Goal: Find specific fact: Find specific fact

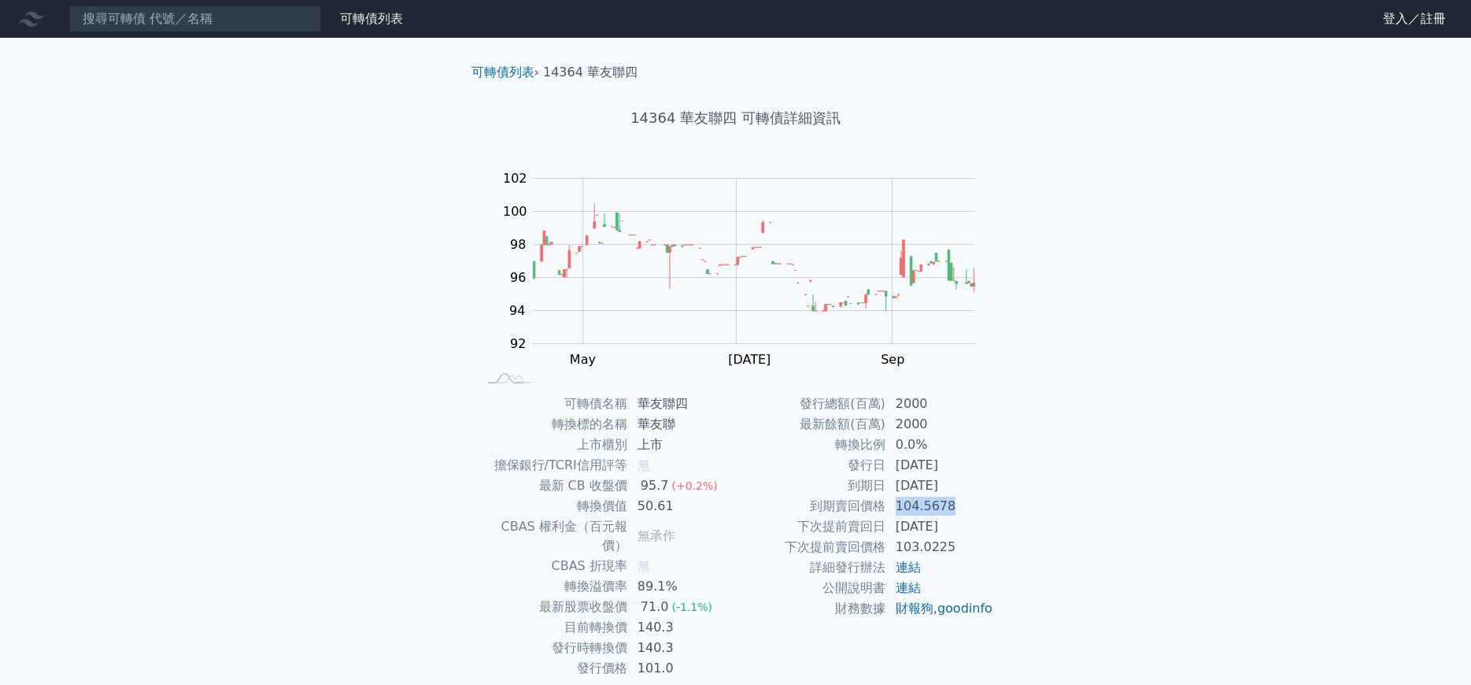
drag, startPoint x: 899, startPoint y: 506, endPoint x: 951, endPoint y: 506, distance: 51.9
click at [951, 506] on td "104.5678" at bounding box center [940, 506] width 108 height 20
copy td "104.5678"
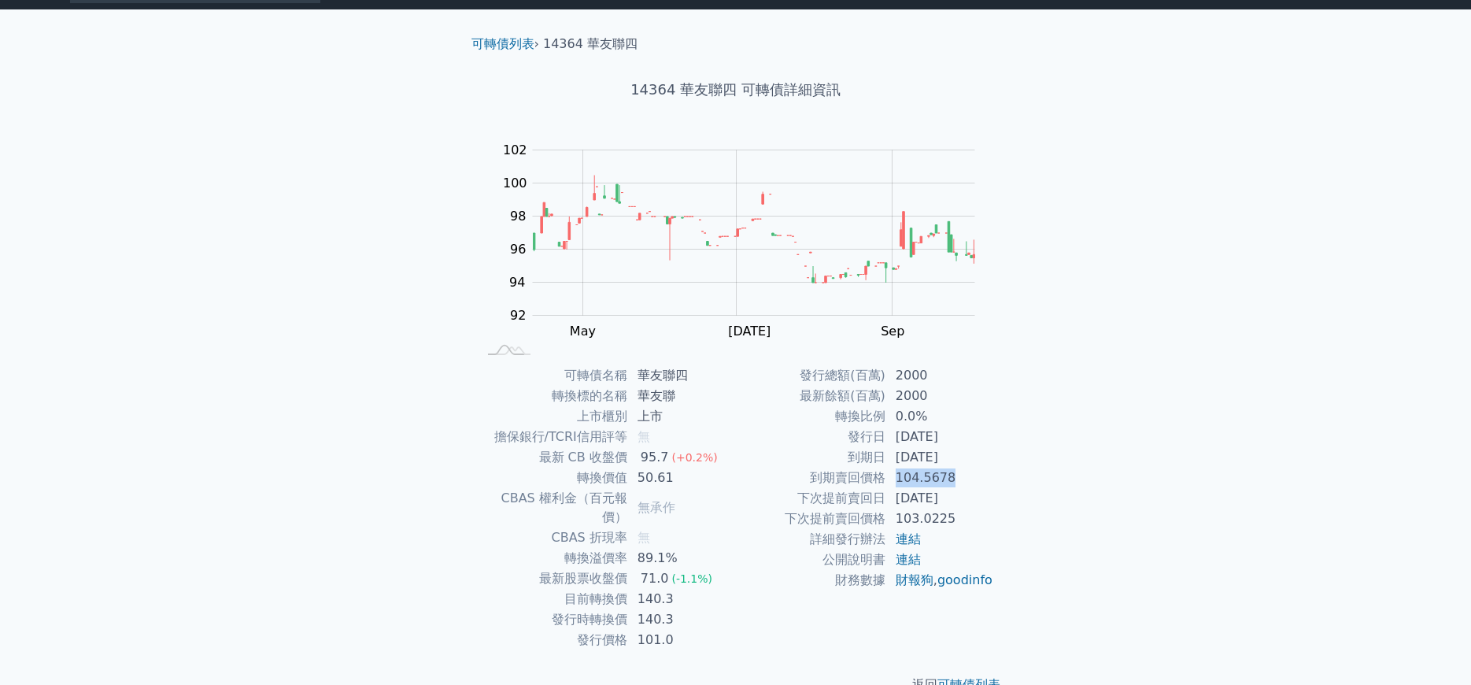
scroll to position [44, 0]
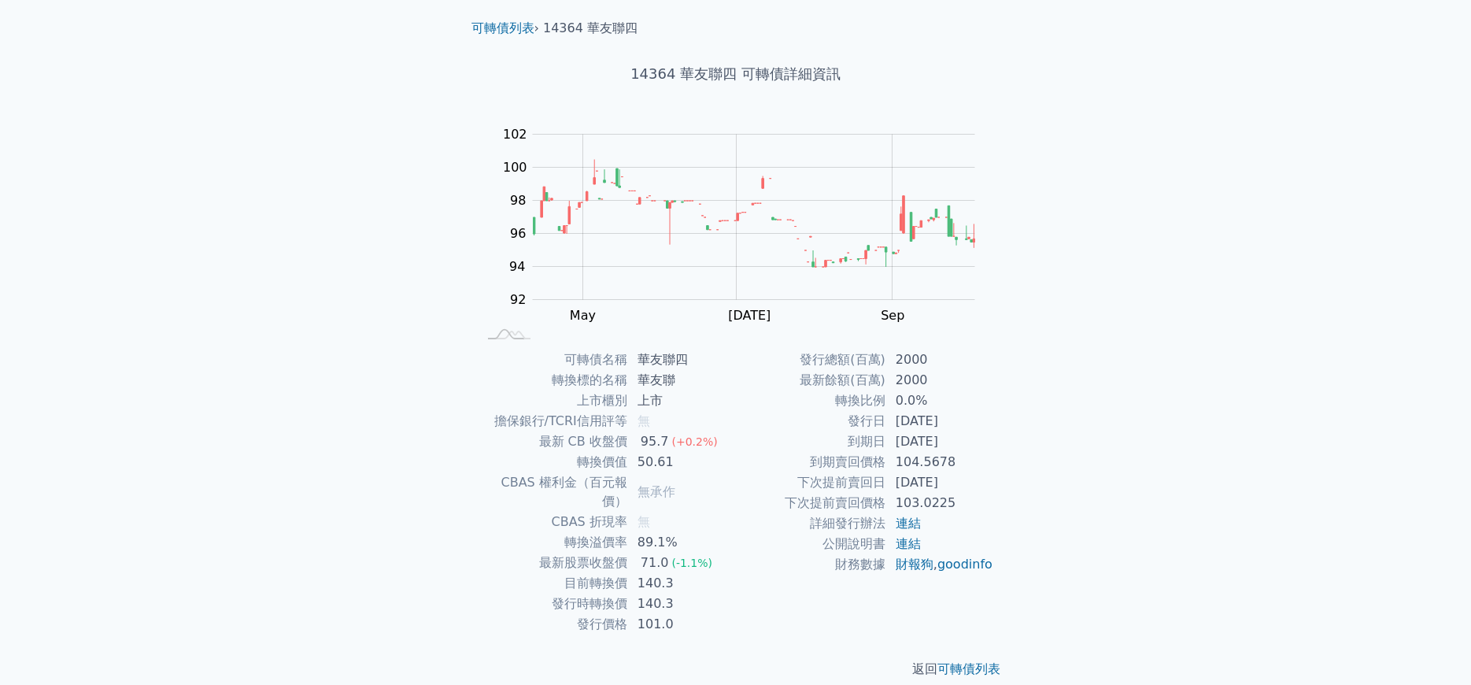
click at [1018, 450] on div "可轉債列表 › 14364 華友聯四 14364 華友聯四 可轉債詳細資訊 Zoom Out 100 88 90 92 94 96 98 100 102 10…" at bounding box center [736, 349] width 604 height 710
drag, startPoint x: 813, startPoint y: 463, endPoint x: 950, endPoint y: 453, distance: 137.2
click at [950, 453] on tr "到期賣回價格 104.5678" at bounding box center [865, 462] width 258 height 20
copy tr "到期賣回價格 104.5678"
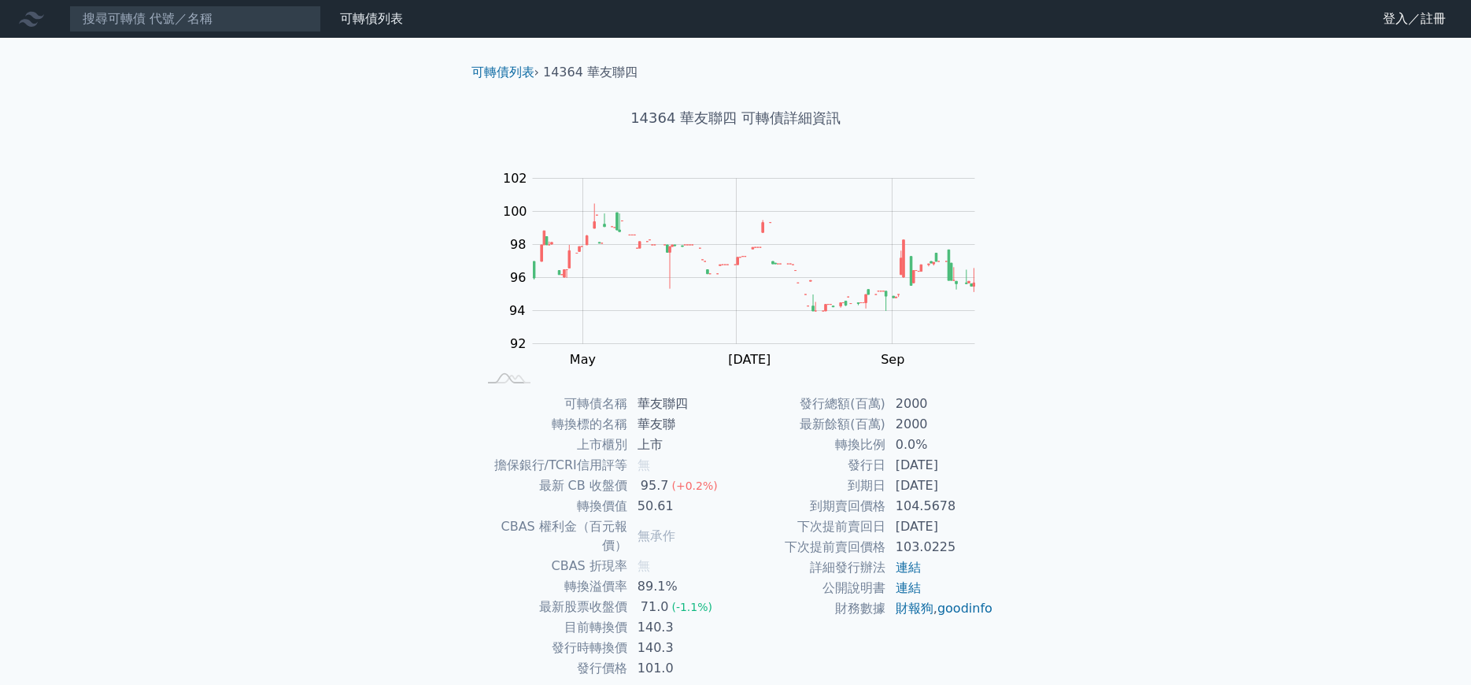
scroll to position [38, 0]
